Goal: Find specific page/section: Find specific page/section

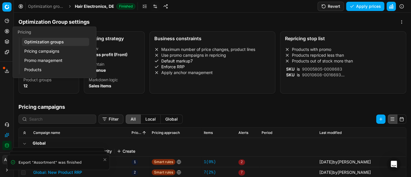
scroll to position [88, 0]
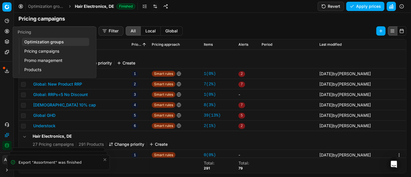
click at [4, 32] on button "Pricing" at bounding box center [6, 31] width 9 height 9
click at [38, 40] on link "Optimization groups" at bounding box center [55, 42] width 67 height 8
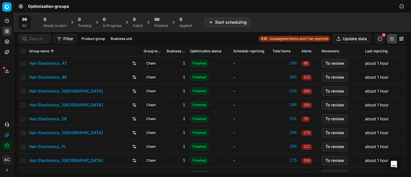
click at [6, 101] on div "Analytics Pricing Product portfolio Templates Export service 30 Contact support…" at bounding box center [7, 83] width 14 height 138
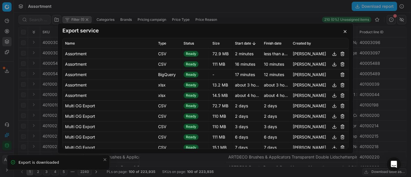
scroll to position [0, 375]
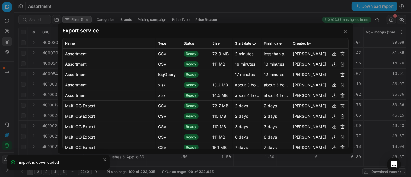
click at [15, 96] on div "Export service Name Type Status Size Start date Finish date Created by Assortme…" at bounding box center [205, 88] width 411 height 177
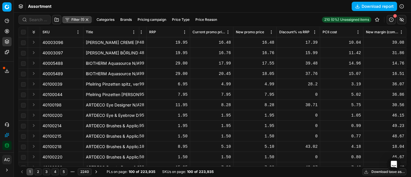
click at [1, 104] on div "Analytics Pricing Product portfolio Templates Export service 30 Contact support…" at bounding box center [7, 83] width 14 height 138
